Goal: Use online tool/utility: Utilize a website feature to perform a specific function

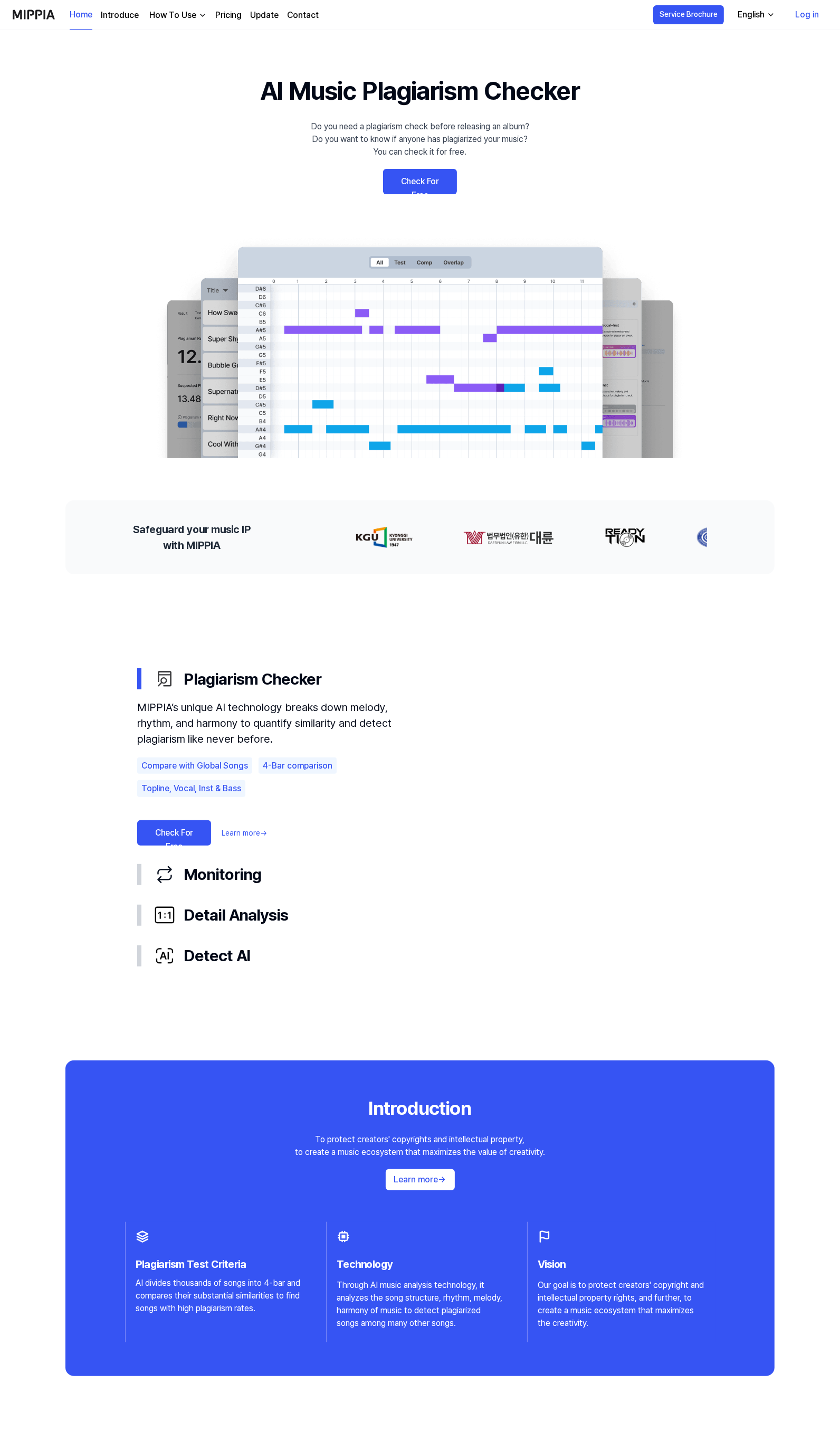
click at [410, 187] on link "Check For Free" at bounding box center [420, 181] width 74 height 26
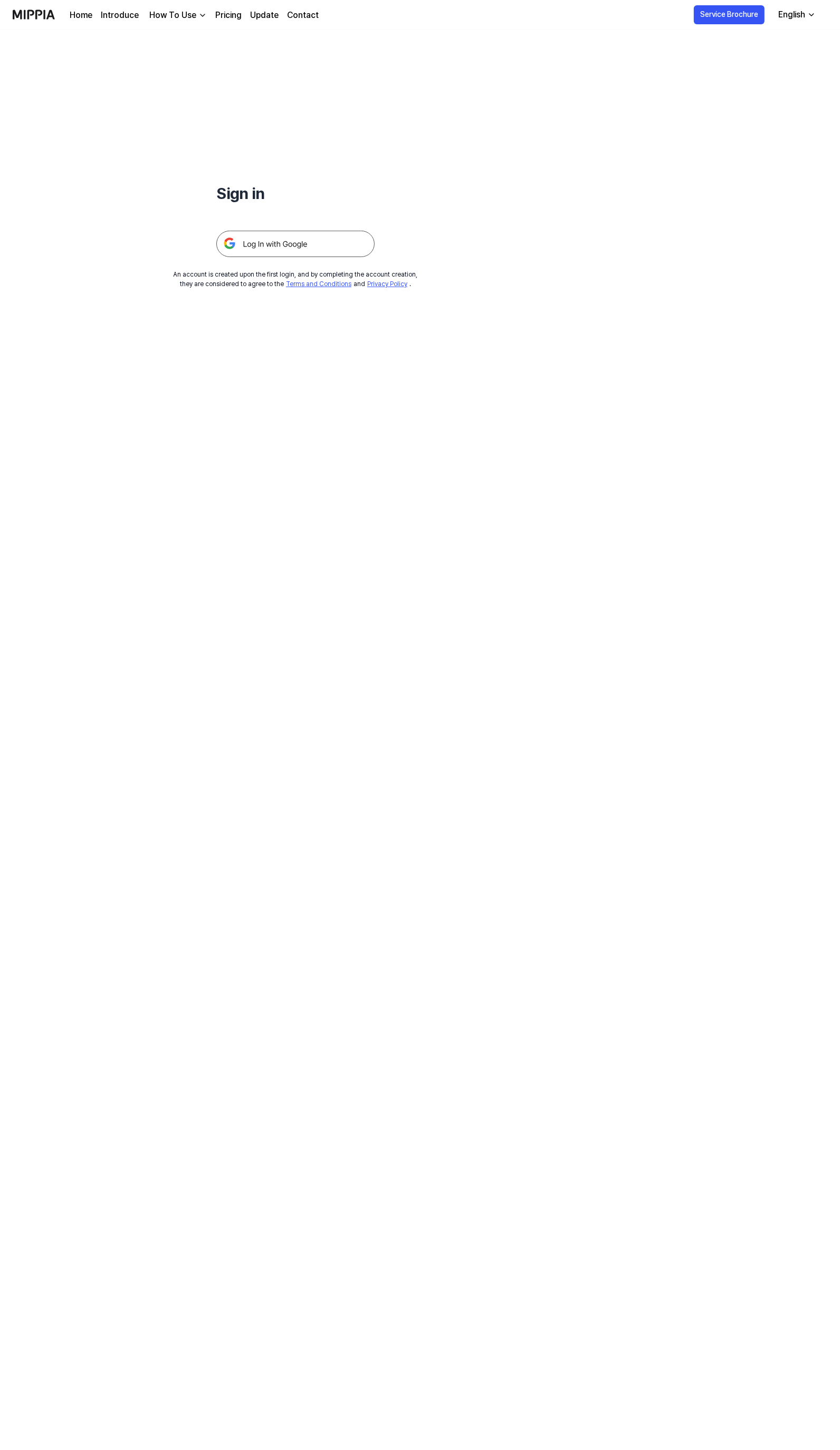
click at [282, 220] on div at bounding box center [295, 231] width 158 height 52
click at [280, 237] on img at bounding box center [295, 244] width 158 height 26
click at [279, 241] on img at bounding box center [295, 244] width 158 height 26
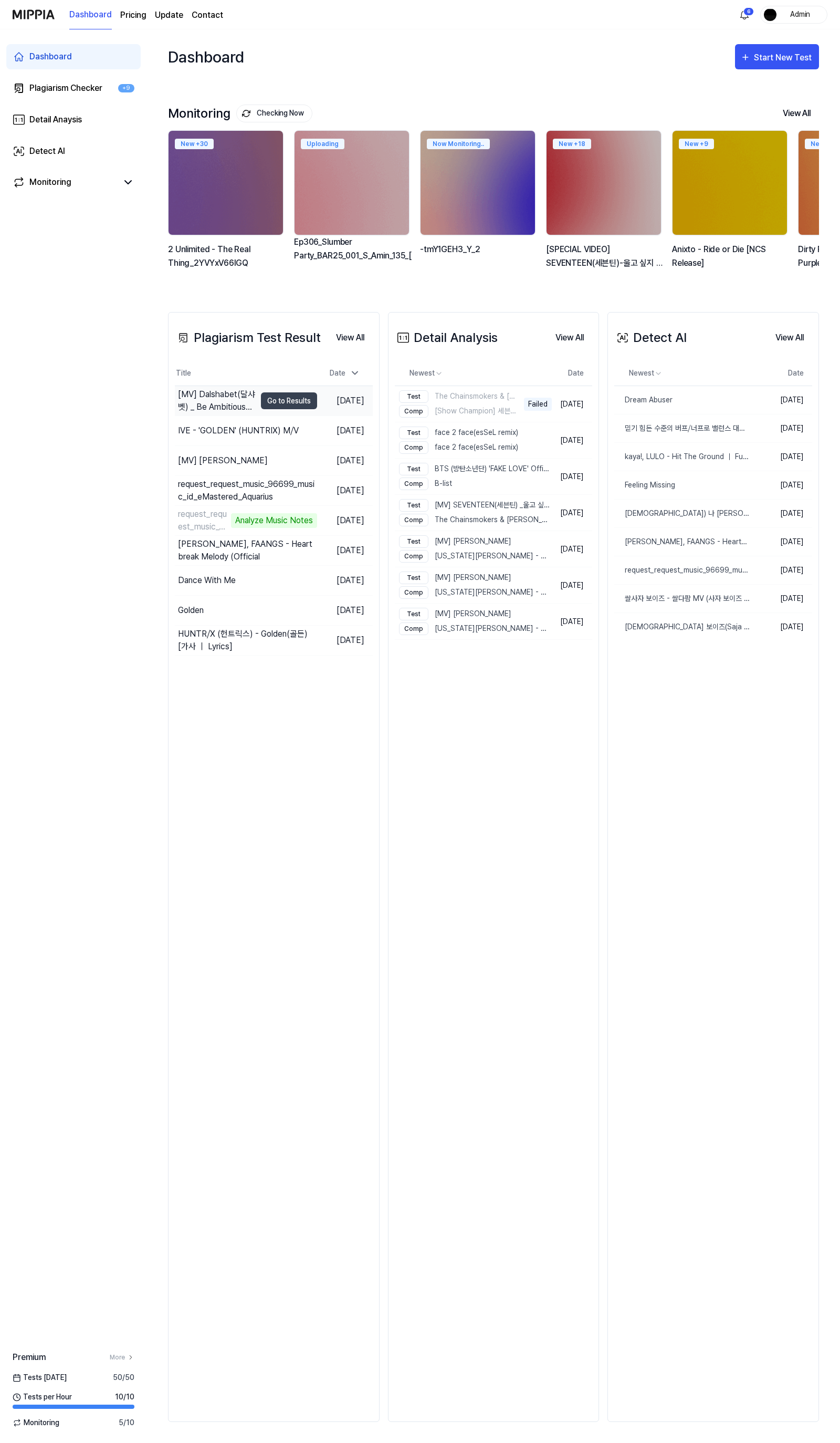
click at [242, 398] on div "[MV] Dalshabet(달샤벳) _ Be Ambitious(내 다리를 봐)" at bounding box center [217, 400] width 78 height 26
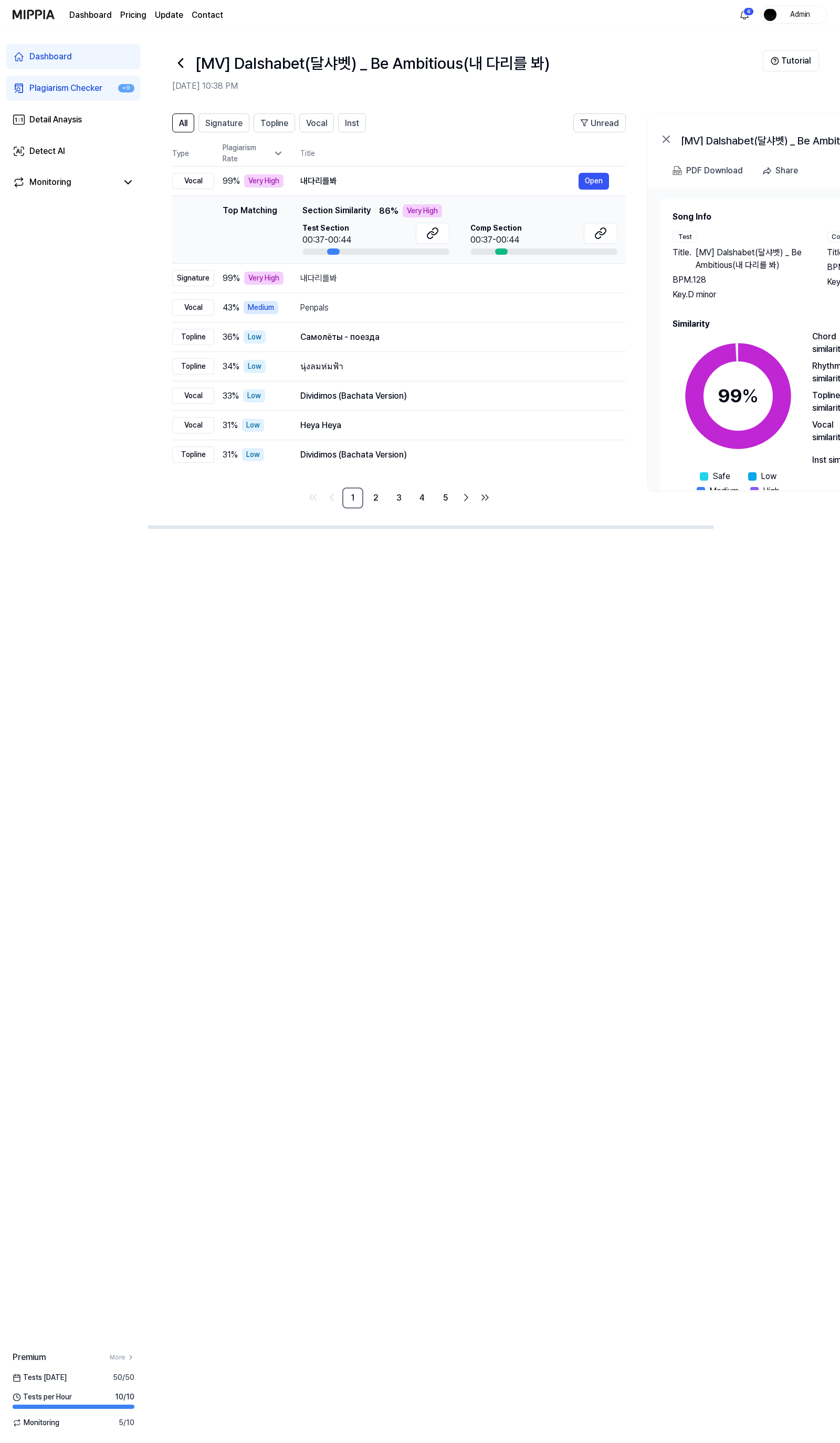
scroll to position [0, 153]
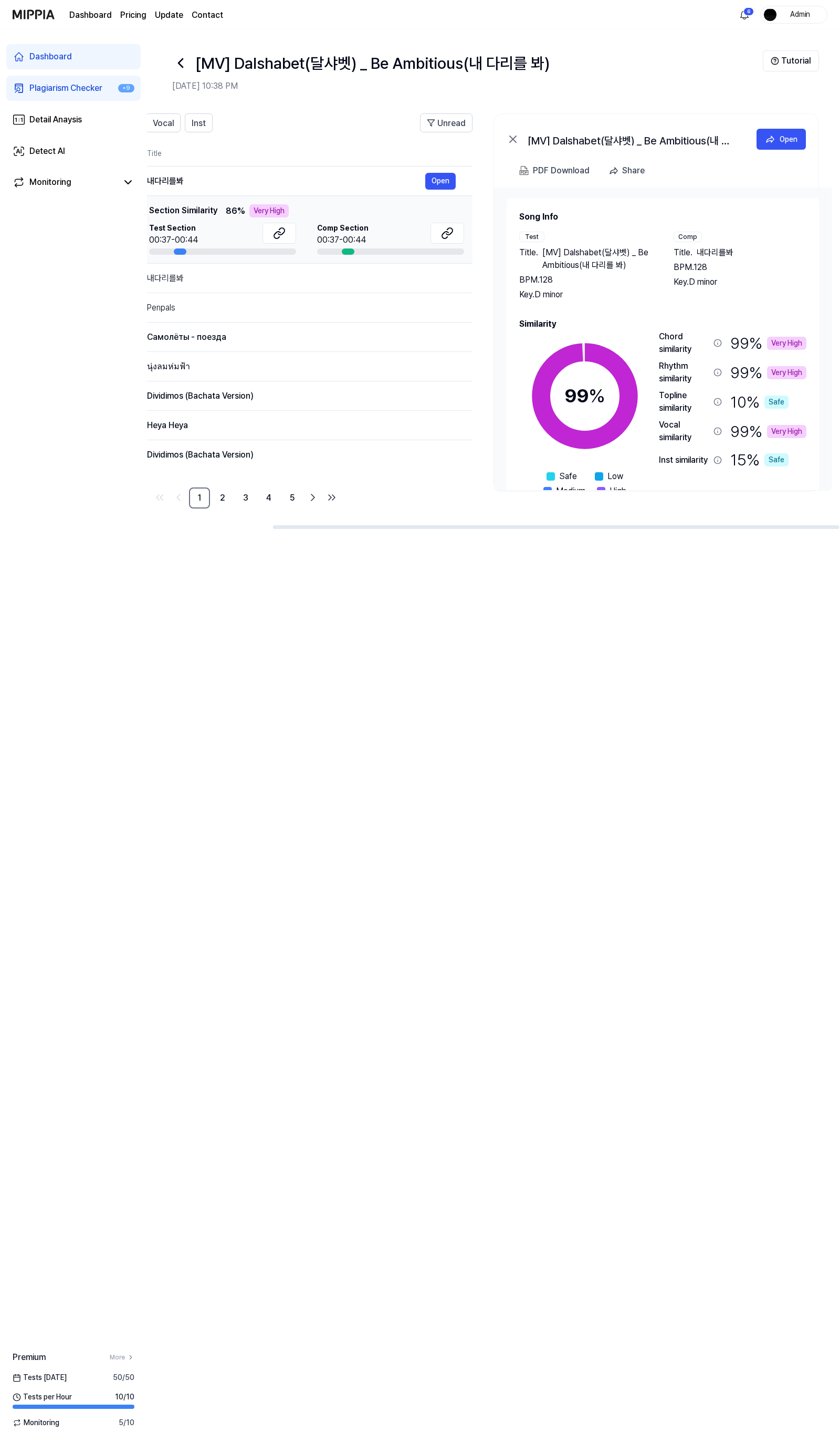
drag, startPoint x: 507, startPoint y: 526, endPoint x: 679, endPoint y: 530, distance: 172.0
click at [679, 529] on div at bounding box center [556, 527] width 567 height 3
click at [449, 179] on button "Open" at bounding box center [440, 181] width 30 height 17
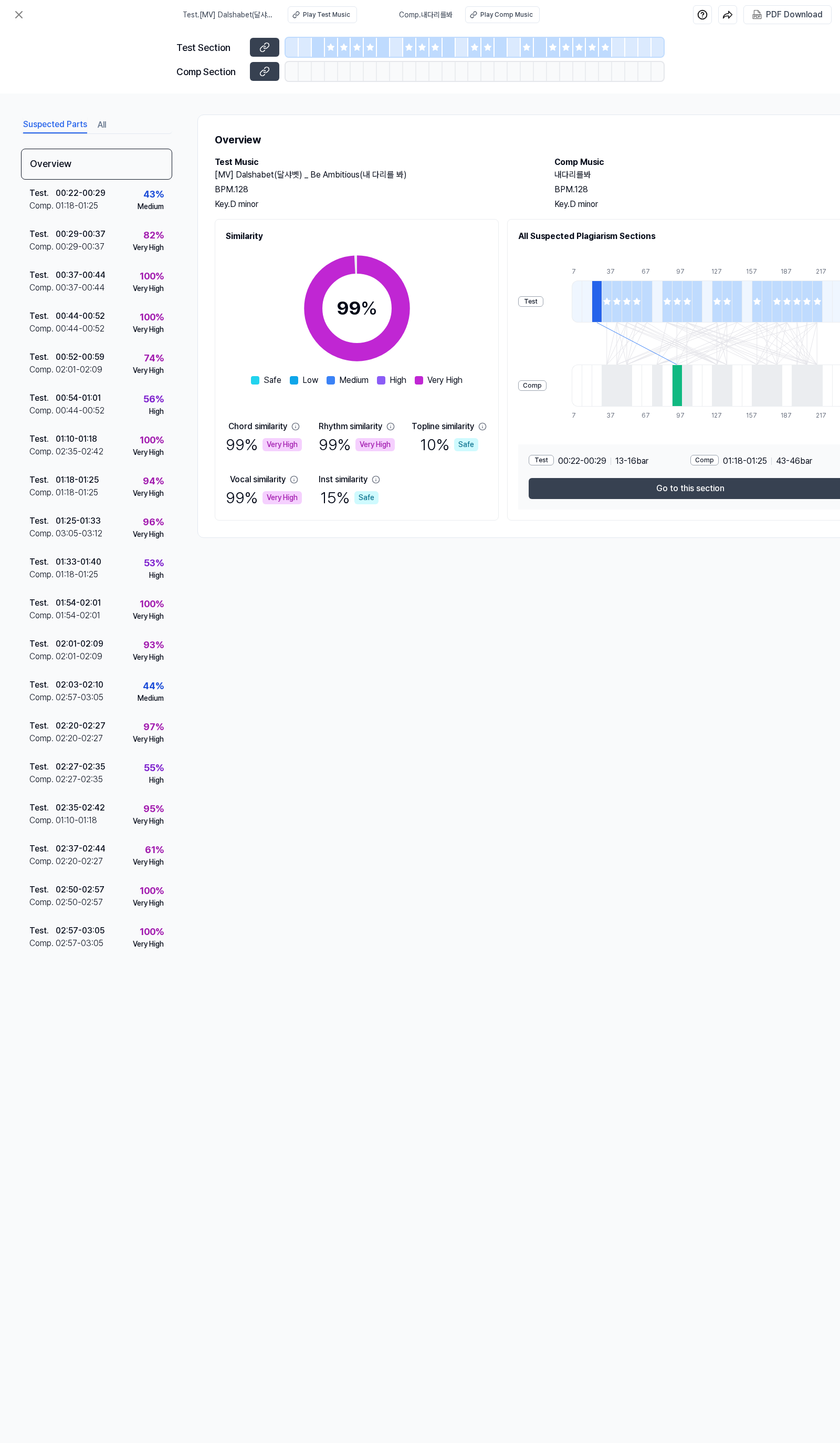
click at [333, 43] on icon at bounding box center [331, 47] width 8 height 8
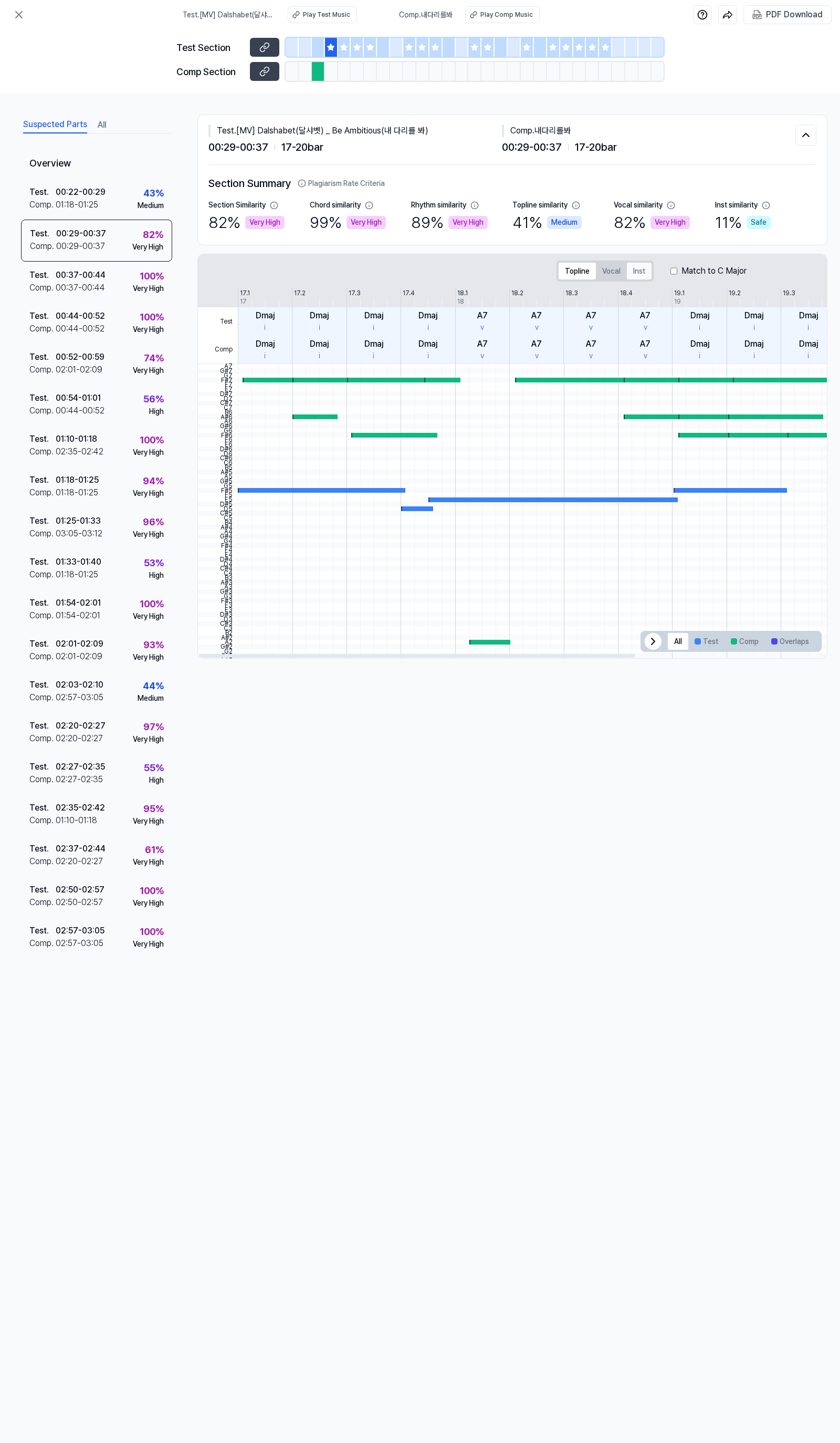
click at [643, 274] on button "Inst" at bounding box center [639, 271] width 25 height 17
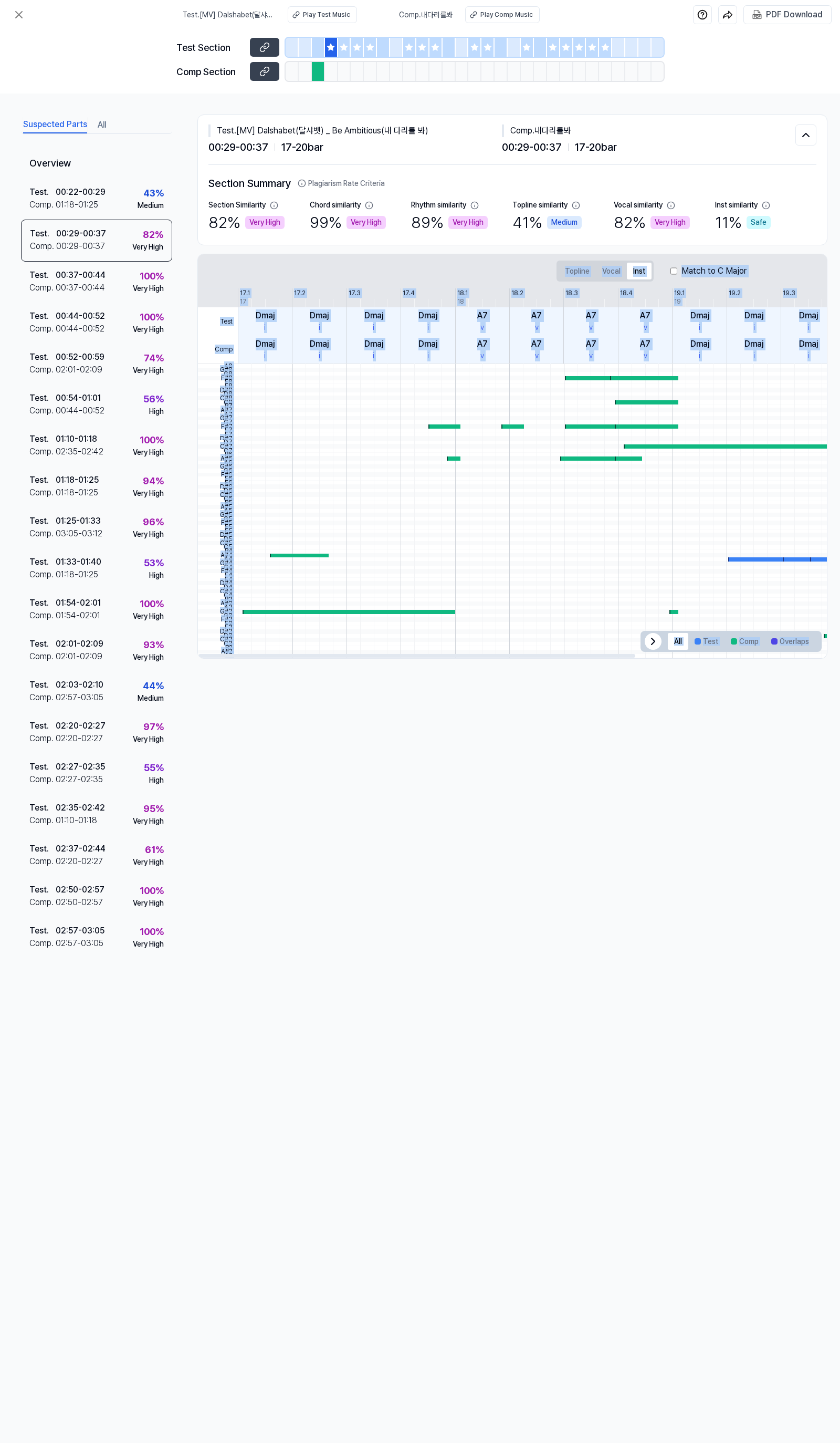
drag, startPoint x: 515, startPoint y: 659, endPoint x: 768, endPoint y: 657, distance: 253.0
click at [768, 657] on div "Topline Vocal Inst Match to C Major Test Comp 17.1 17.2 17.3 17.4 18.1 18.2 18.…" at bounding box center [512, 456] width 630 height 405
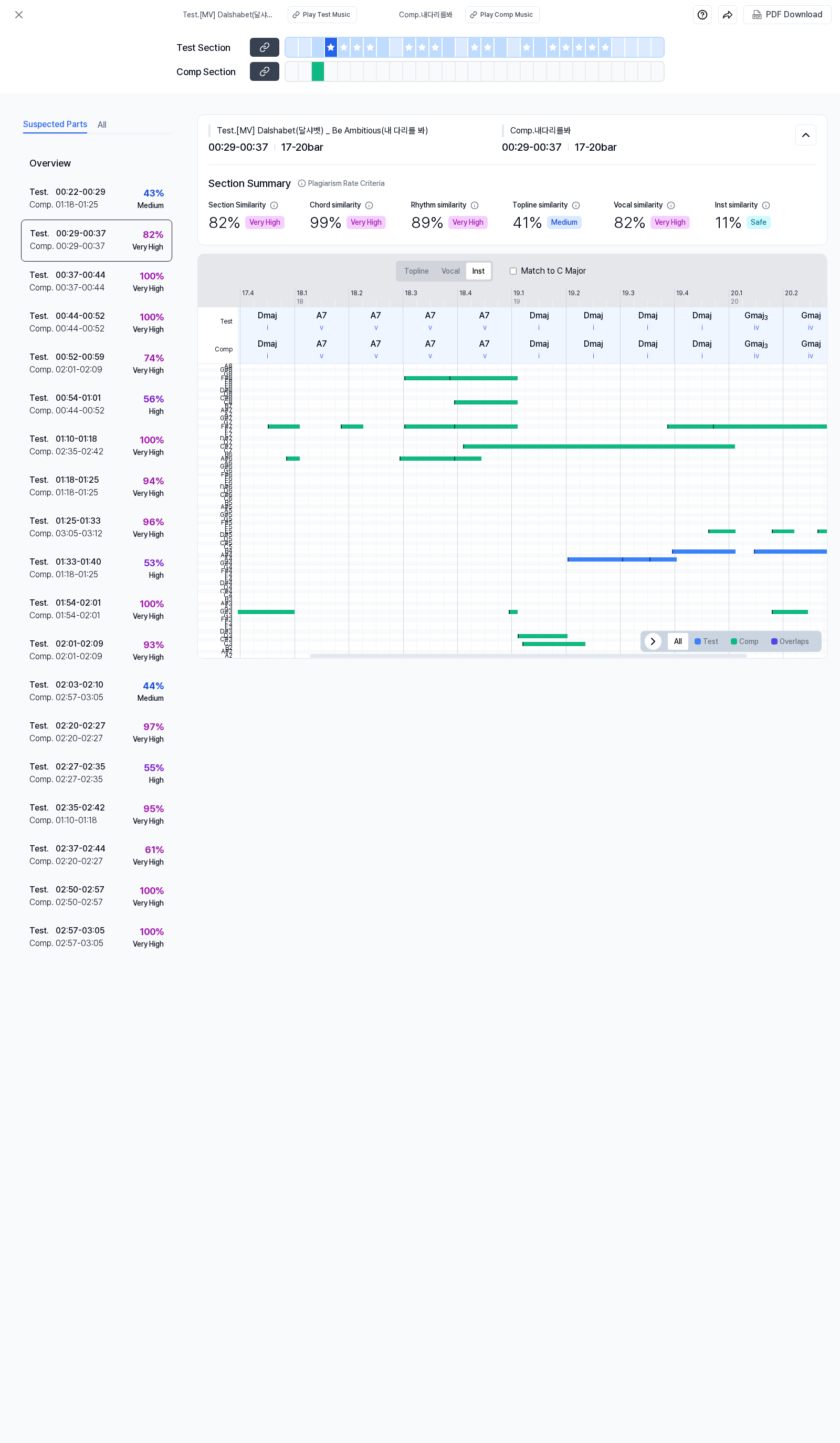
click at [528, 658] on div at bounding box center [513, 656] width 630 height 6
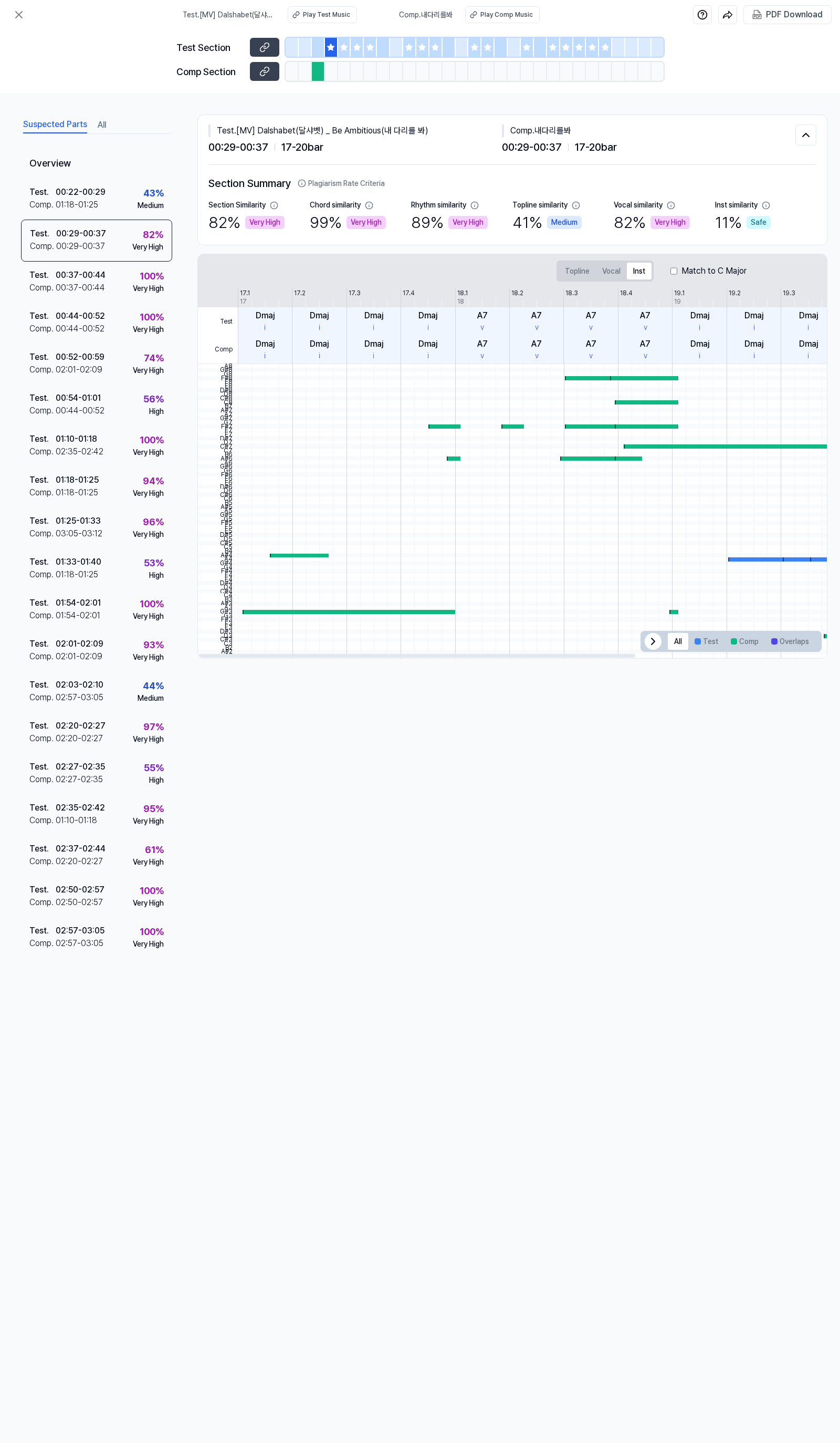
drag, startPoint x: 526, startPoint y: 655, endPoint x: -41, endPoint y: 672, distance: 567.3
click at [199, 658] on div at bounding box center [417, 655] width 437 height 3
click at [570, 271] on button "Topline" at bounding box center [577, 271] width 37 height 17
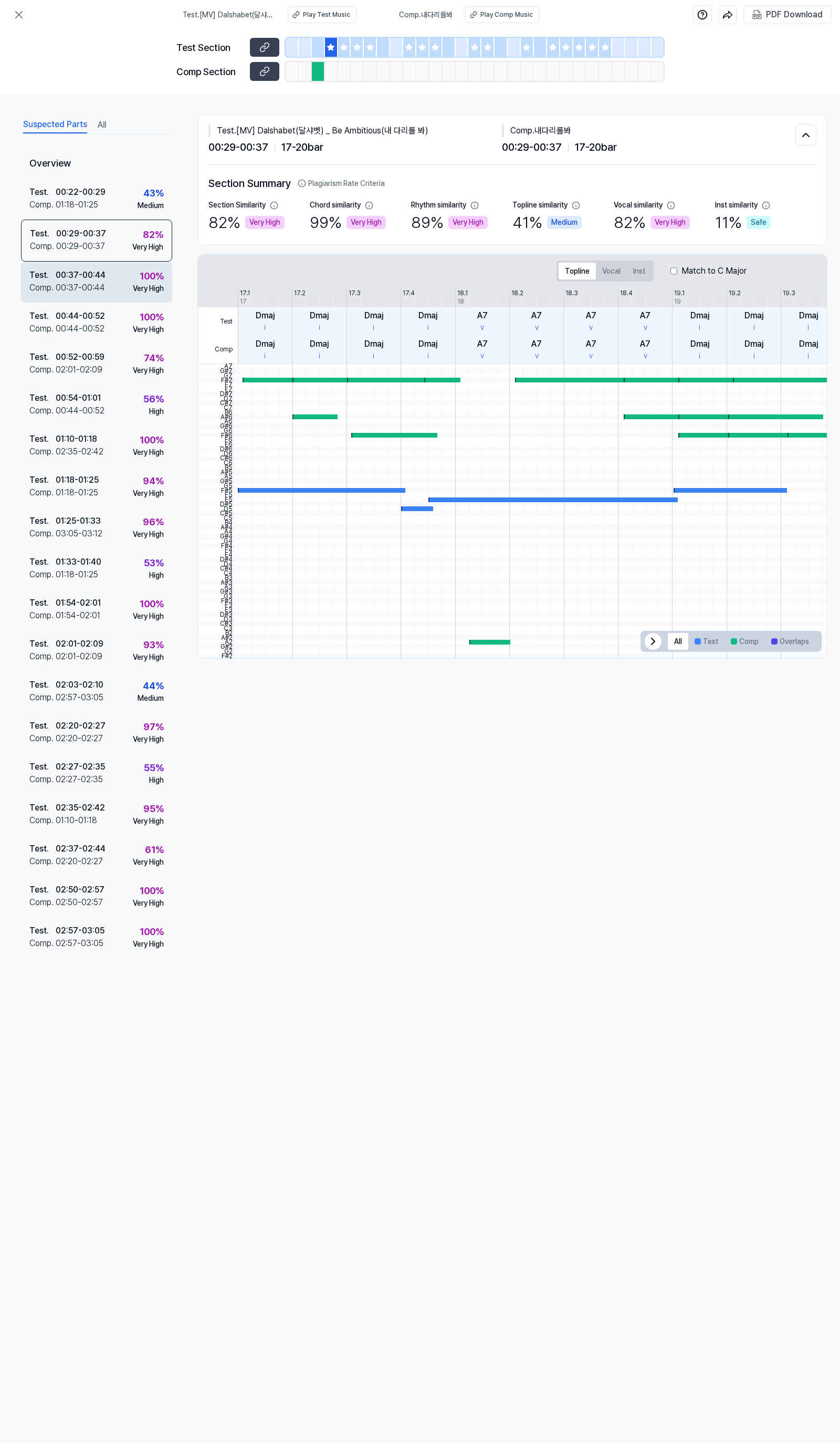
click at [139, 298] on div "Test . 00:37 - 00:44 Comp . 00:37 - 00:44 100 % Very High" at bounding box center [96, 282] width 151 height 41
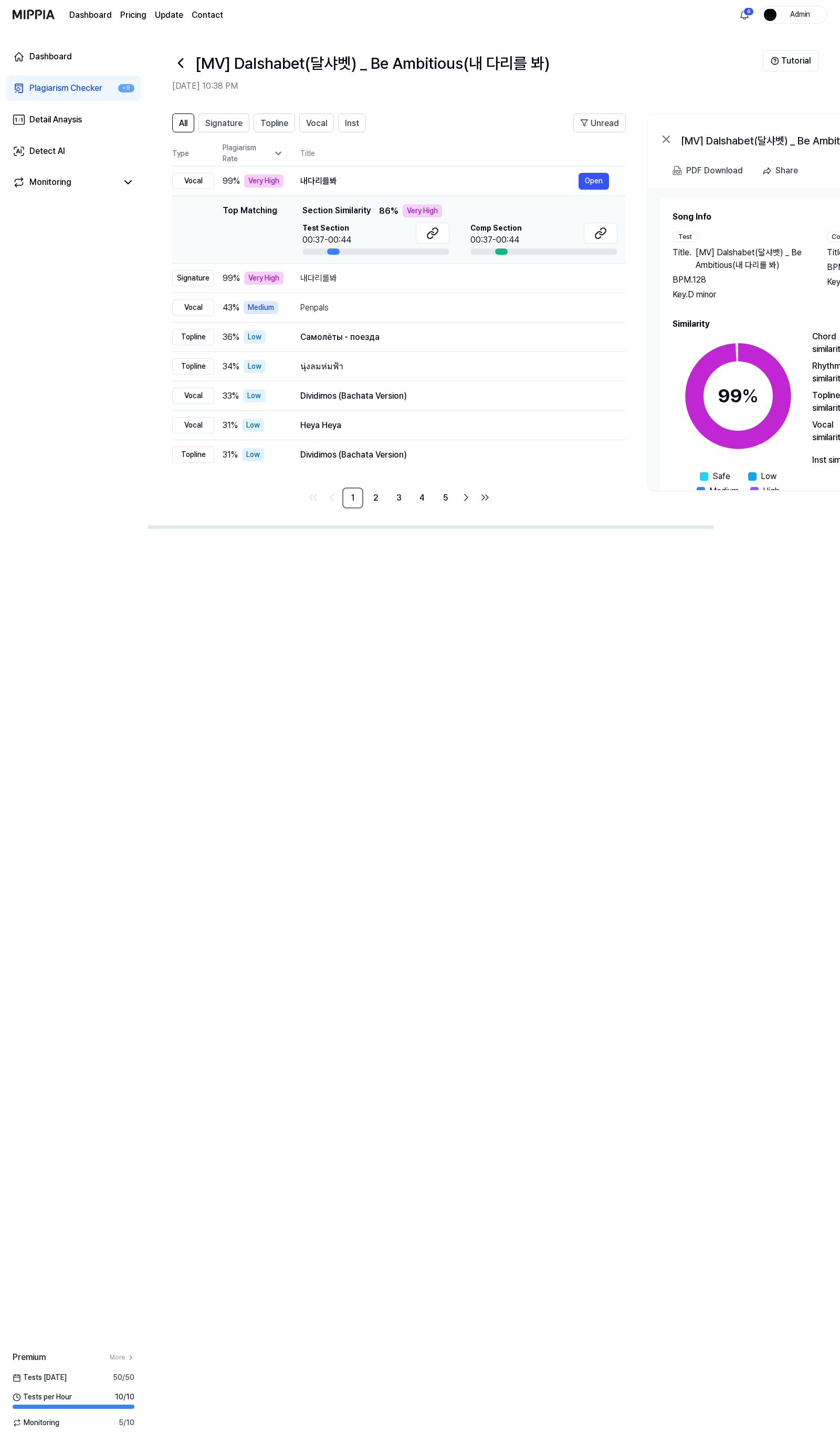
click at [411, 996] on div "All Signature Topline Vocal Inst Unread All Signature Topline Vocal Inst Type P…" at bounding box center [494, 773] width 693 height 1340
click at [19, 14] on img at bounding box center [33, 14] width 42 height 29
